Goal: Information Seeking & Learning: Learn about a topic

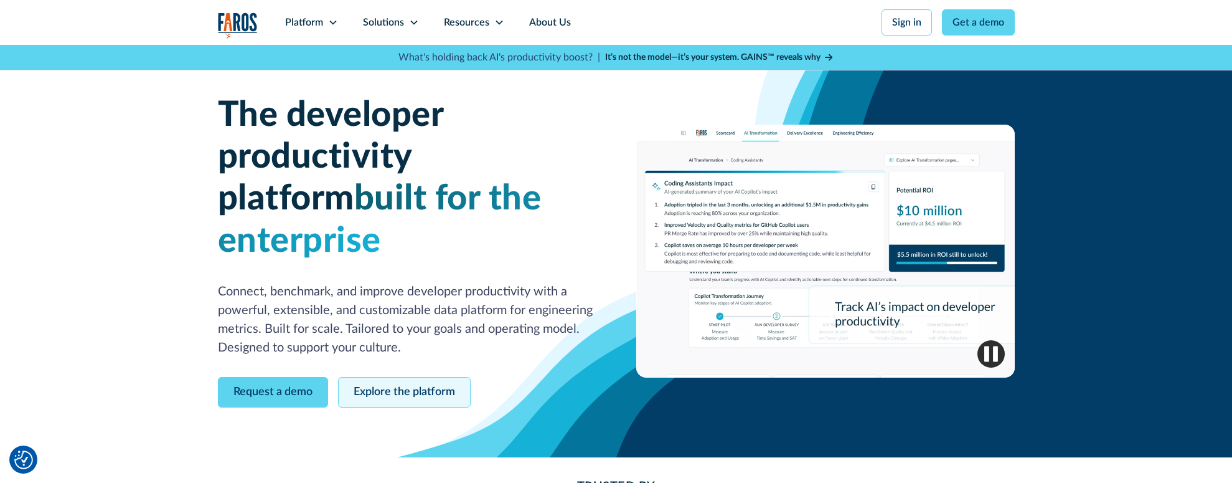
click at [434, 377] on link "Explore the platform" at bounding box center [404, 392] width 133 height 31
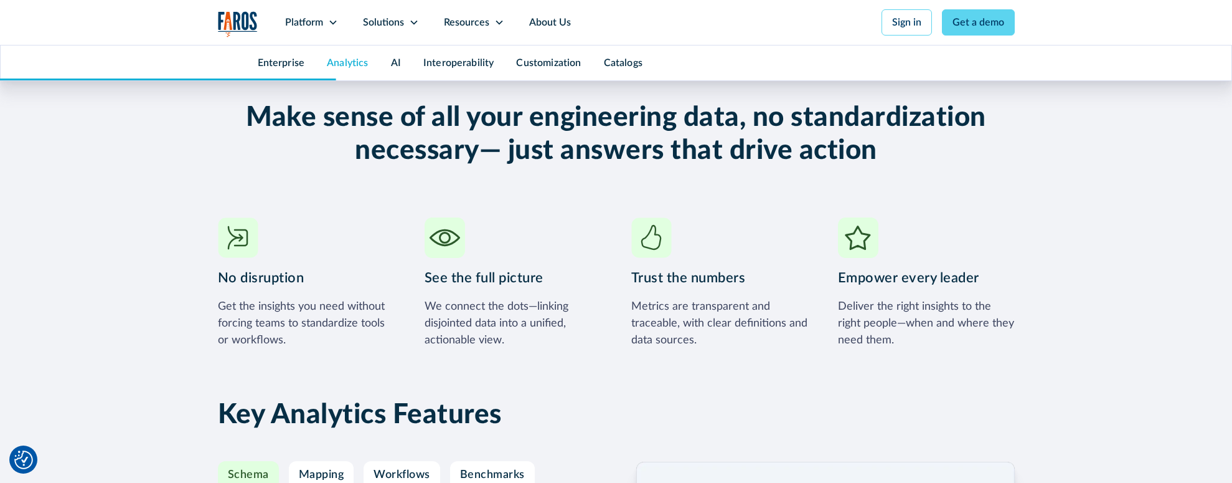
scroll to position [1870, 0]
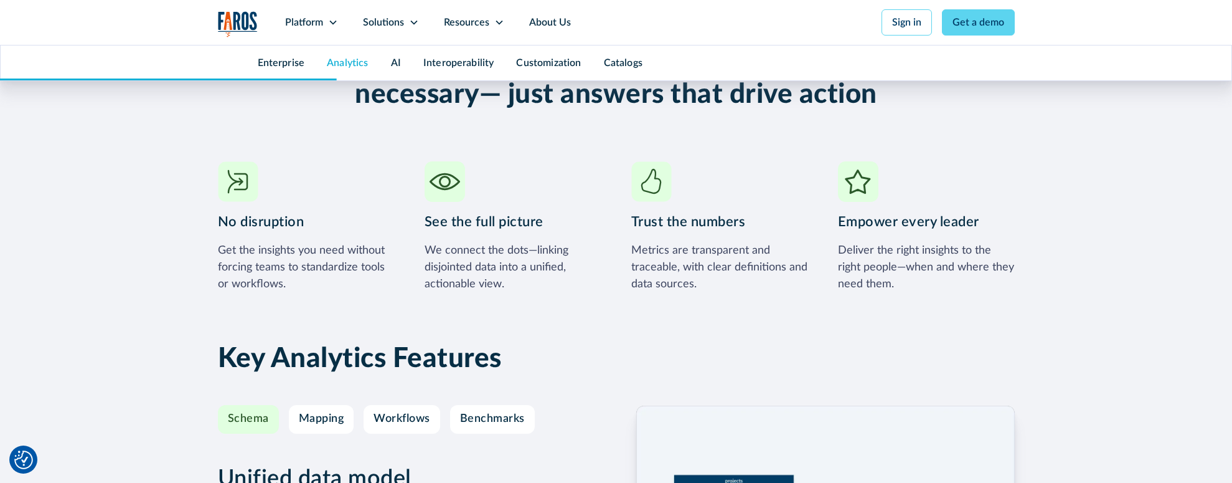
click at [381, 64] on div "AI" at bounding box center [396, 62] width 32 height 35
click at [386, 64] on div "AI" at bounding box center [396, 62] width 32 height 35
click at [395, 65] on link "AI" at bounding box center [396, 63] width 10 height 10
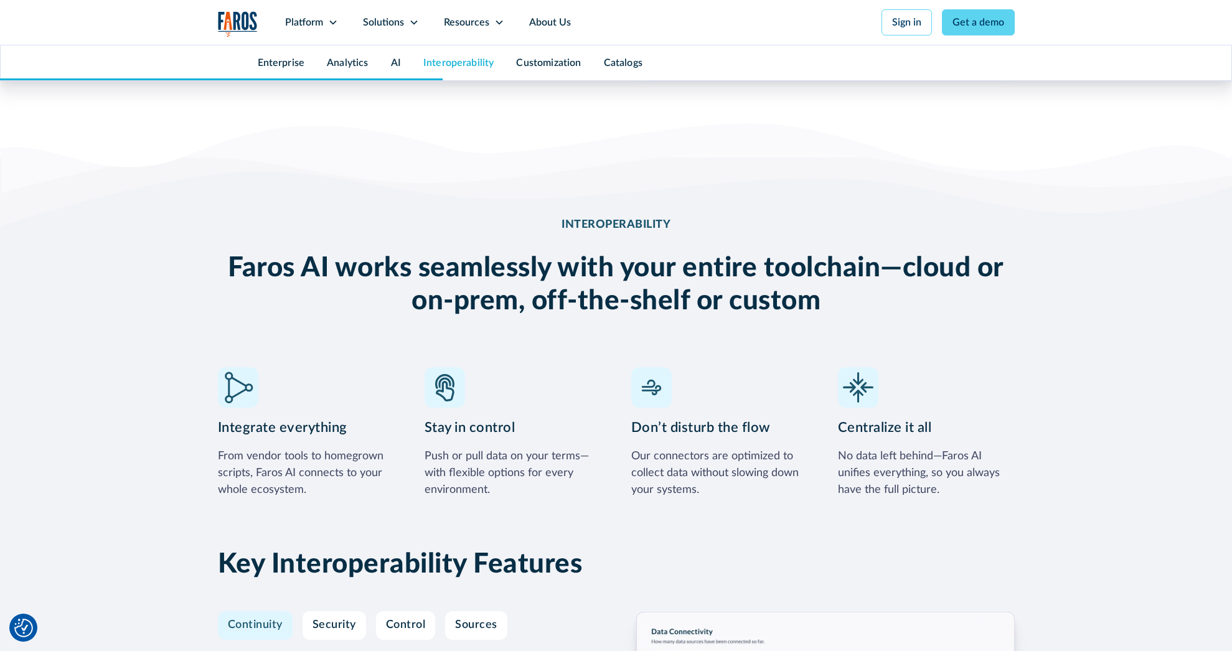
scroll to position [3311, 0]
click at [541, 17] on link "About Us" at bounding box center [550, 22] width 67 height 45
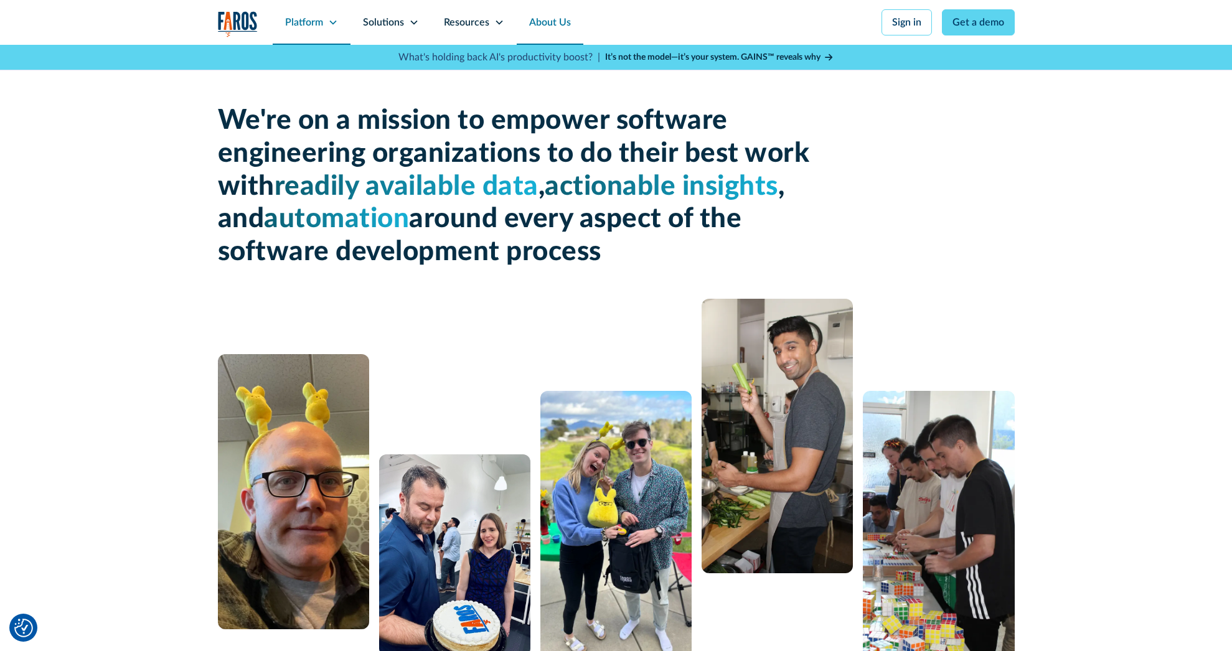
click at [298, 21] on div "Platform" at bounding box center [304, 22] width 38 height 15
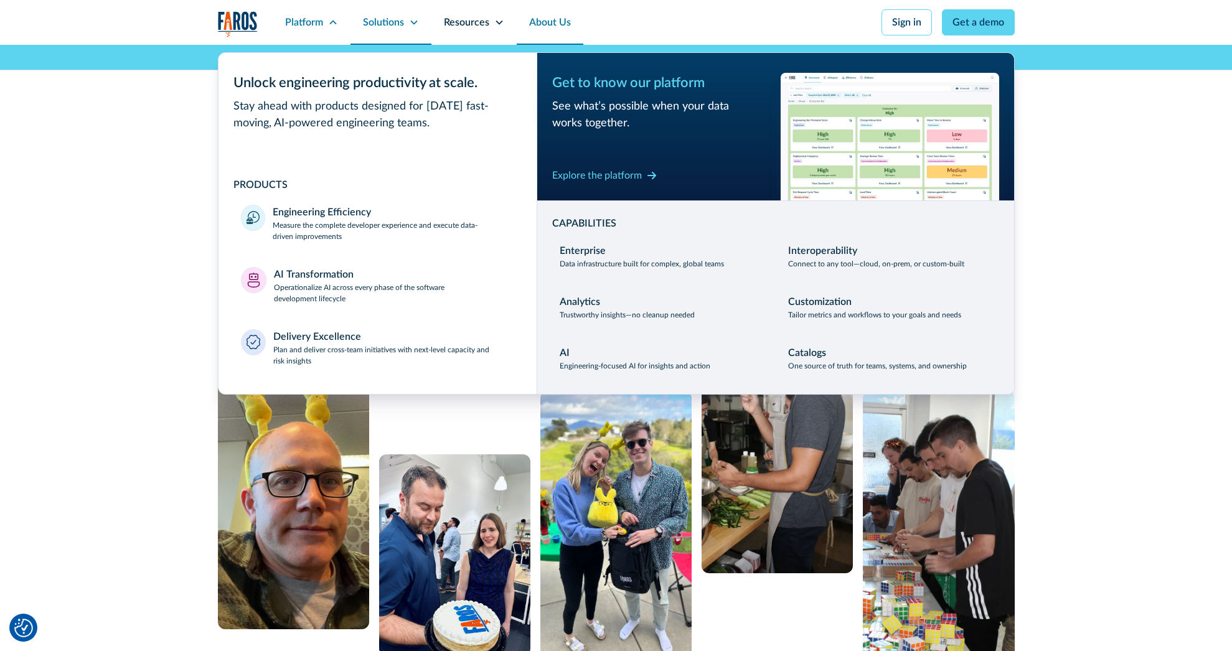
click at [393, 16] on div "Solutions" at bounding box center [383, 22] width 41 height 15
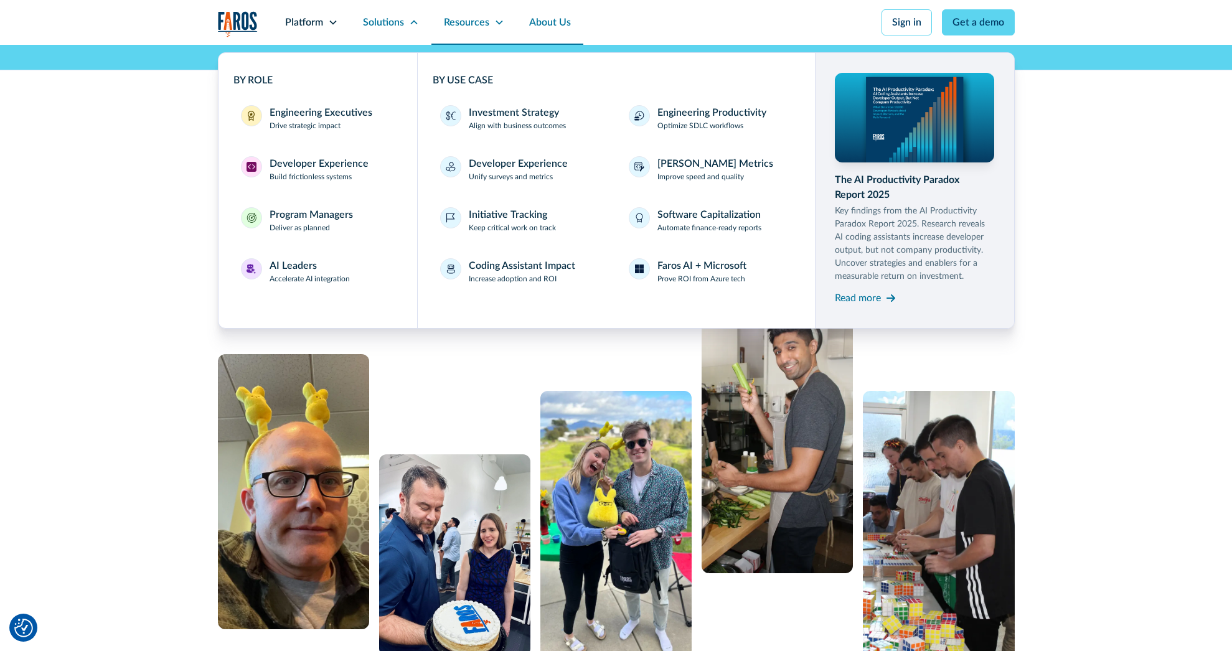
click at [480, 16] on div "Resources" at bounding box center [466, 22] width 45 height 15
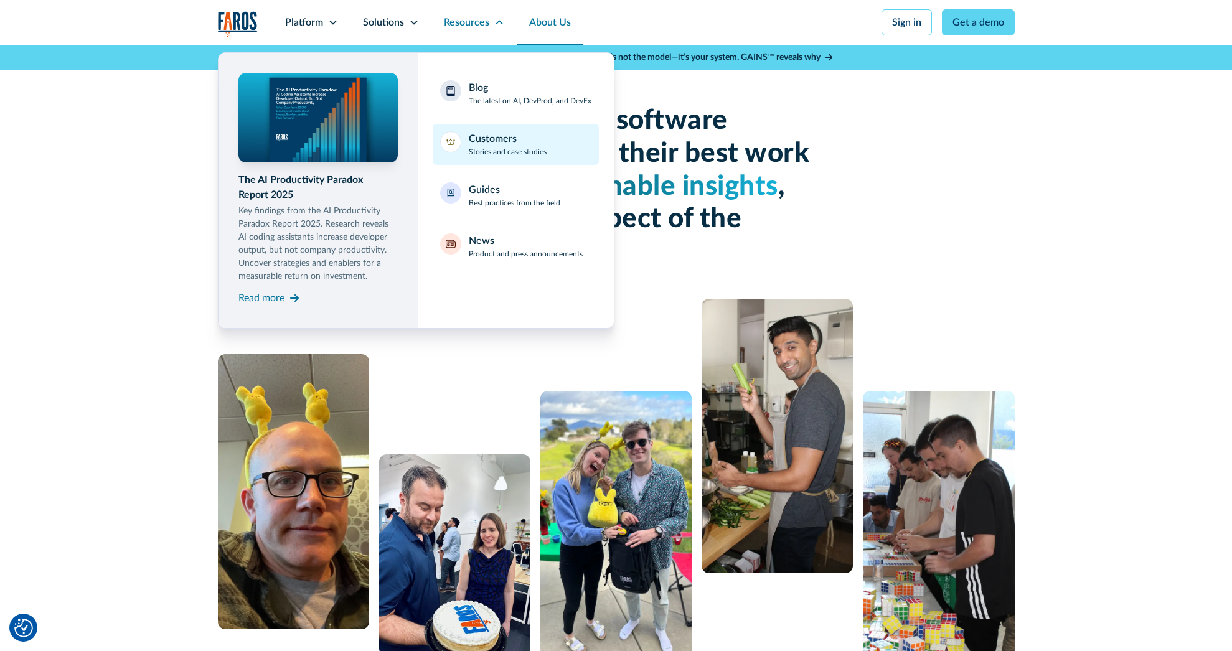
click at [491, 149] on p "Stories and case studies" at bounding box center [508, 151] width 78 height 11
